Goal: Complete application form: Complete application form

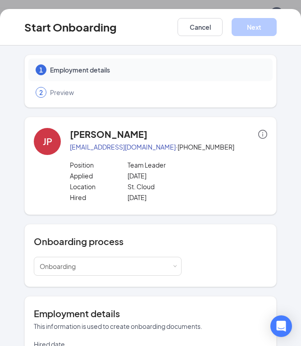
scroll to position [154, 0]
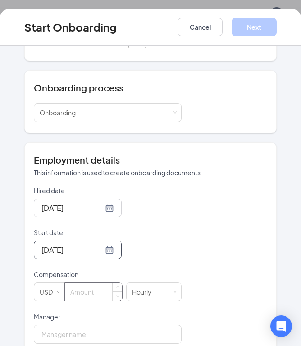
click at [86, 297] on input at bounding box center [93, 292] width 57 height 18
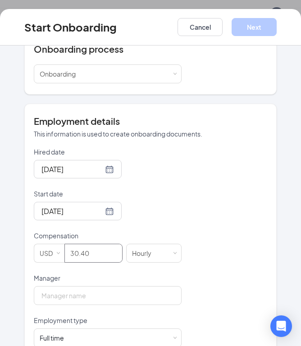
scroll to position [201, 0]
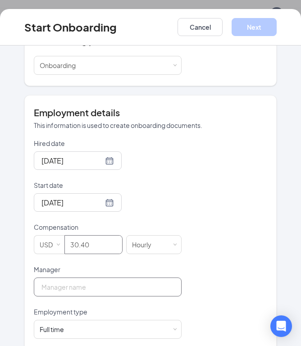
type input "30.4"
click at [98, 283] on input "Manager" at bounding box center [108, 287] width 148 height 19
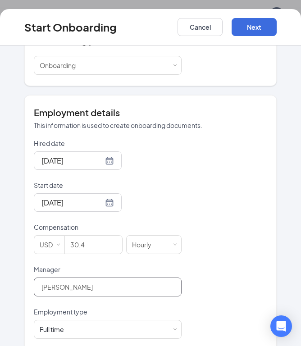
type input "[PERSON_NAME]"
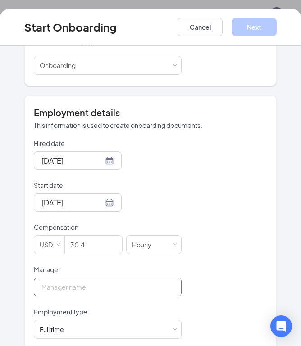
type input "[PERSON_NAME]"
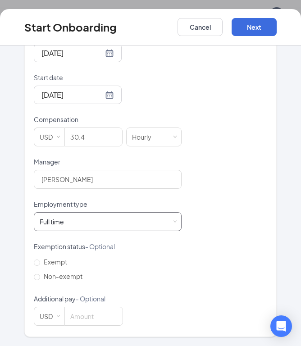
scroll to position [308, 0]
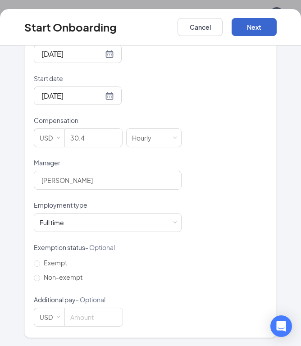
click at [261, 19] on button "Next" at bounding box center [254, 27] width 45 height 18
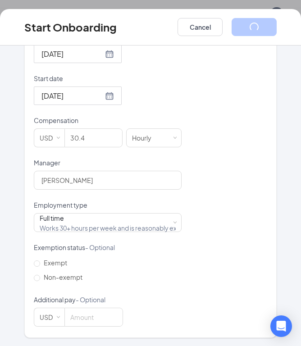
scroll to position [55, 0]
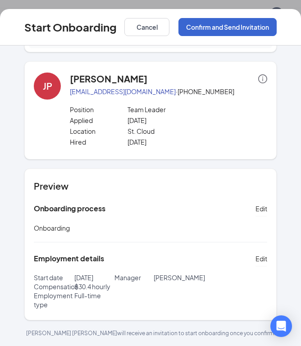
click at [239, 18] on button "Confirm and Send Invitation" at bounding box center [227, 27] width 98 height 18
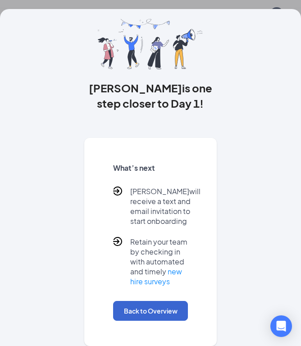
scroll to position [36, 0]
click at [166, 313] on button "Back to Overview" at bounding box center [150, 311] width 74 height 20
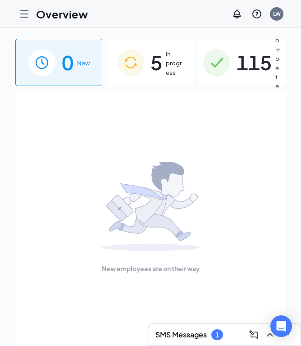
click at [159, 66] on span "5" at bounding box center [157, 62] width 12 height 31
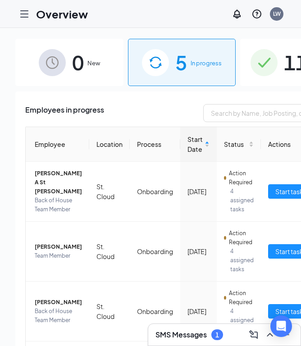
click at [196, 329] on div "SMS Messages 1" at bounding box center [224, 335] width 138 height 14
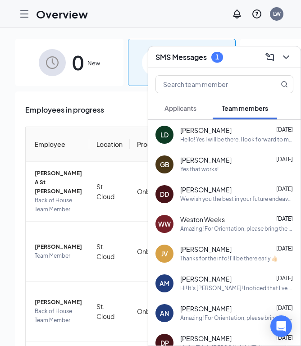
click at [192, 104] on div "Applicants" at bounding box center [180, 108] width 32 height 9
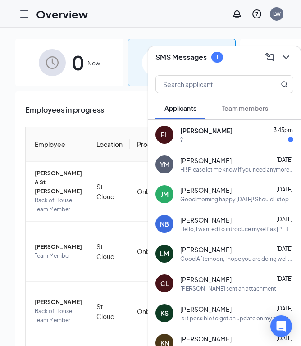
click at [226, 139] on div "?" at bounding box center [236, 140] width 113 height 8
